Goal: Task Accomplishment & Management: Use online tool/utility

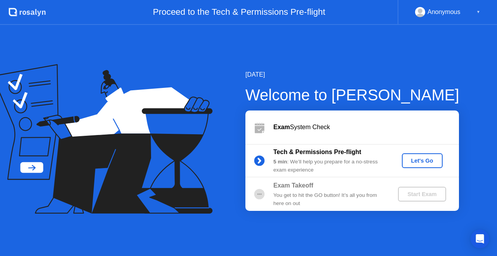
click at [426, 159] on div "Let's Go" at bounding box center [422, 160] width 35 height 6
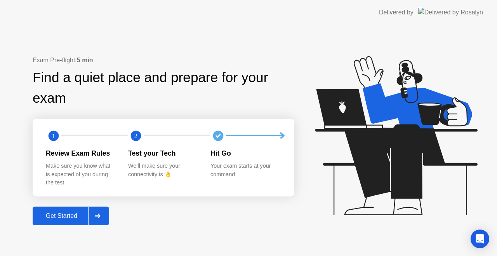
click at [67, 215] on div "Get Started" at bounding box center [61, 215] width 53 height 7
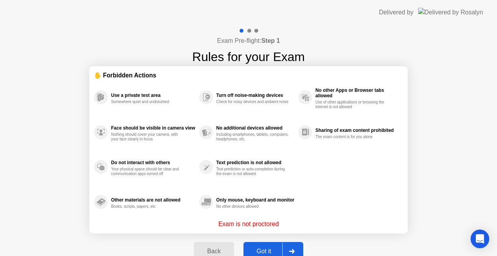
click at [260, 249] on div "Got it" at bounding box center [264, 250] width 37 height 7
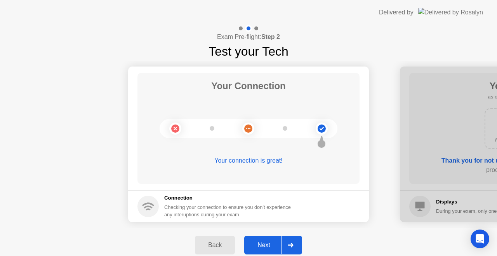
click at [293, 239] on div at bounding box center [290, 245] width 19 height 18
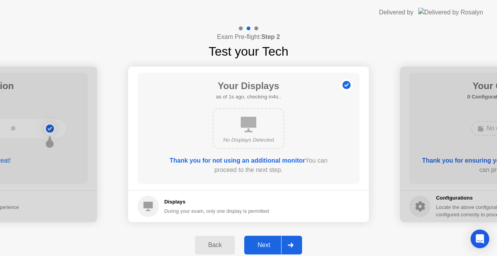
click at [295, 245] on div at bounding box center [290, 245] width 19 height 18
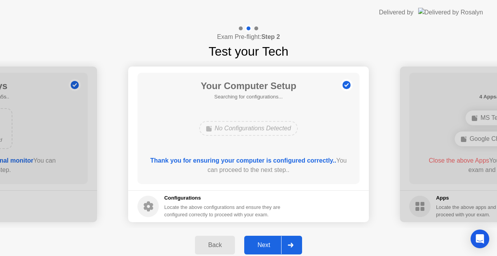
click at [295, 238] on div at bounding box center [290, 245] width 19 height 18
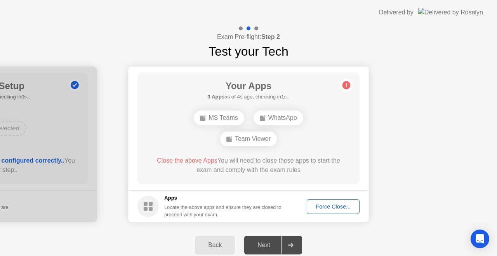
click at [319, 203] on div "Force Close..." at bounding box center [333, 206] width 47 height 6
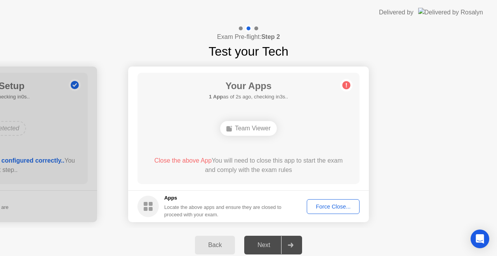
click at [315, 234] on div "Back Next" at bounding box center [248, 245] width 497 height 34
click at [337, 206] on div "Force Close..." at bounding box center [333, 206] width 47 height 6
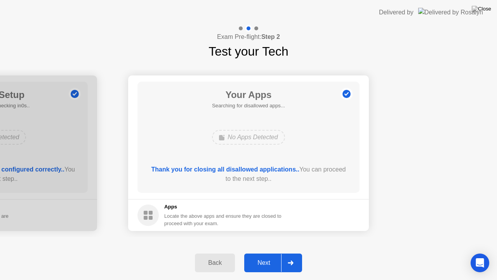
click at [295, 255] on div at bounding box center [290, 263] width 19 height 18
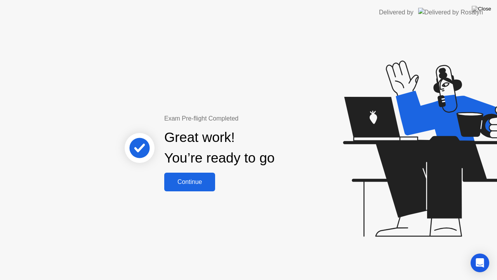
click at [202, 180] on div "Continue" at bounding box center [190, 181] width 46 height 7
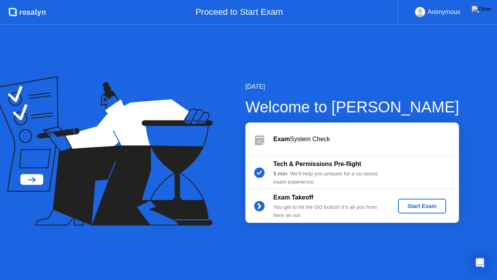
click at [351, 164] on b "Tech & Permissions Pre-flight" at bounding box center [317, 163] width 88 height 7
click at [428, 168] on div "Tech & Permissions Pre-flight 5 min : We’ll help you prepare for a no-stress ex…" at bounding box center [352, 172] width 214 height 33
click at [486, 9] on img at bounding box center [481, 9] width 19 height 6
click at [488, 9] on img at bounding box center [481, 9] width 19 height 6
